Goal: Information Seeking & Learning: Learn about a topic

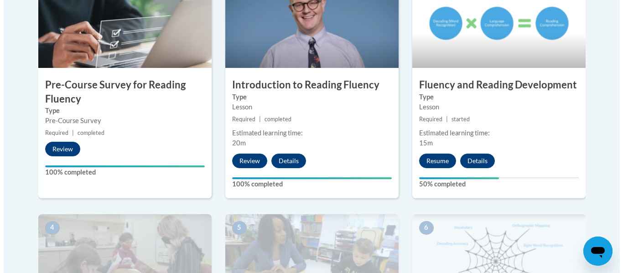
scroll to position [327, 0]
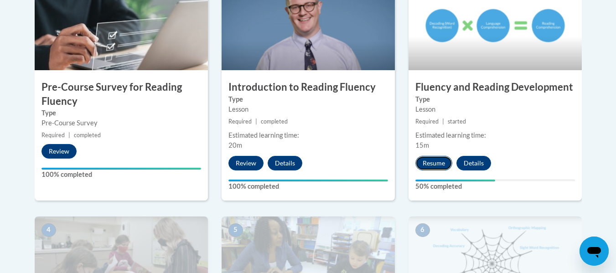
click at [434, 162] on button "Resume" at bounding box center [433, 163] width 37 height 15
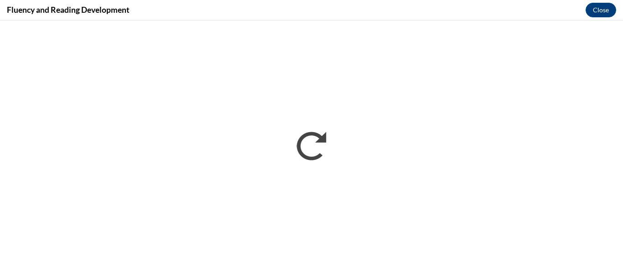
scroll to position [0, 0]
